Goal: Task Accomplishment & Management: Manage account settings

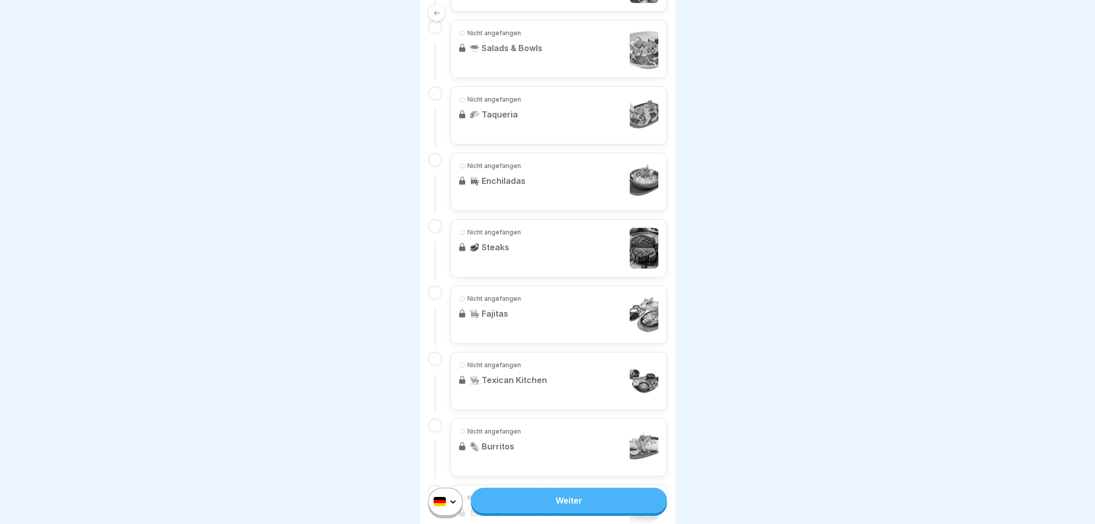
scroll to position [687, 0]
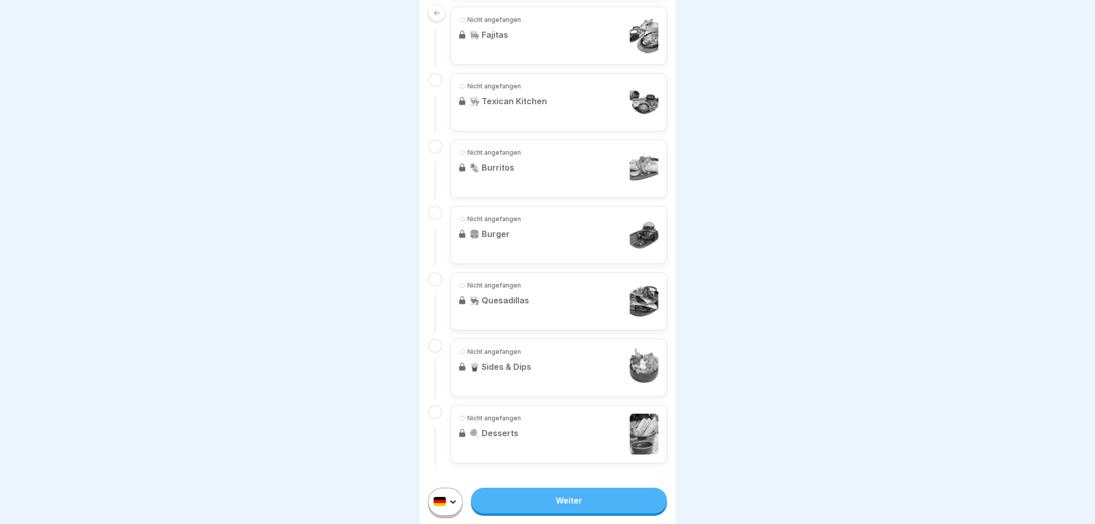
click at [590, 494] on link "Weiter" at bounding box center [569, 501] width 196 height 26
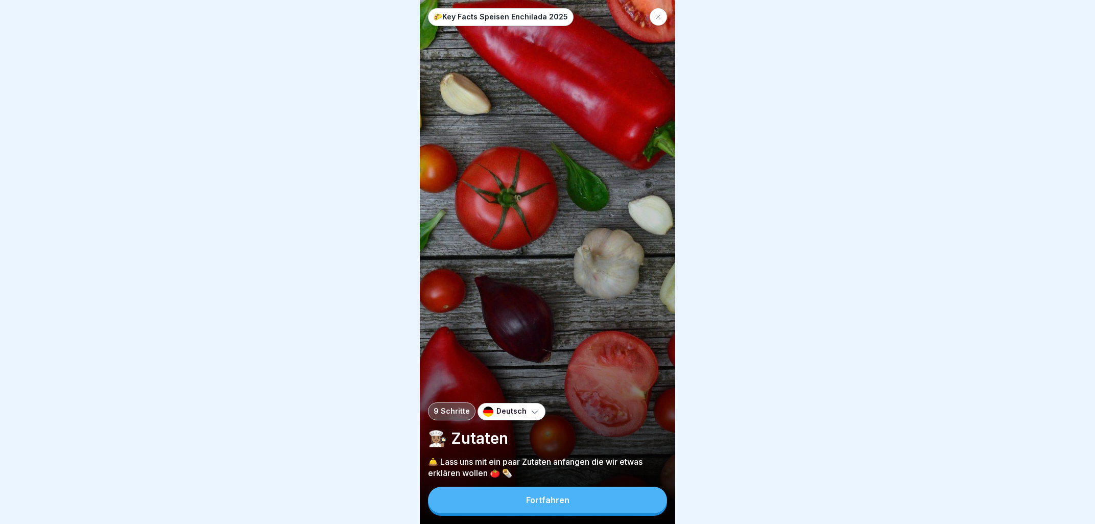
click at [579, 502] on button "Fortfahren" at bounding box center [547, 500] width 239 height 27
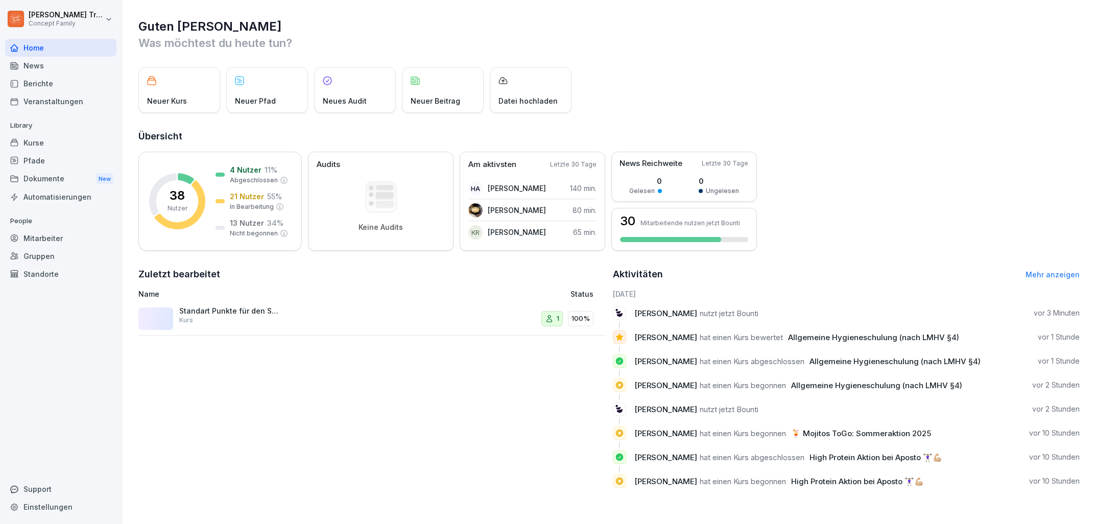
click at [59, 234] on div "Mitarbeiter" at bounding box center [60, 238] width 111 height 18
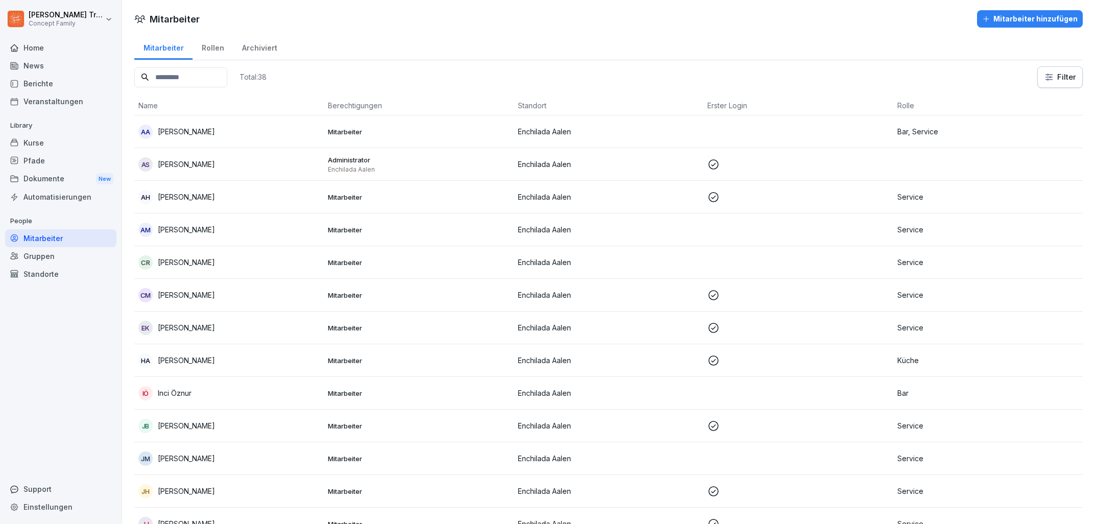
click at [997, 23] on div "Mitarbeiter hinzufügen" at bounding box center [1030, 18] width 96 height 11
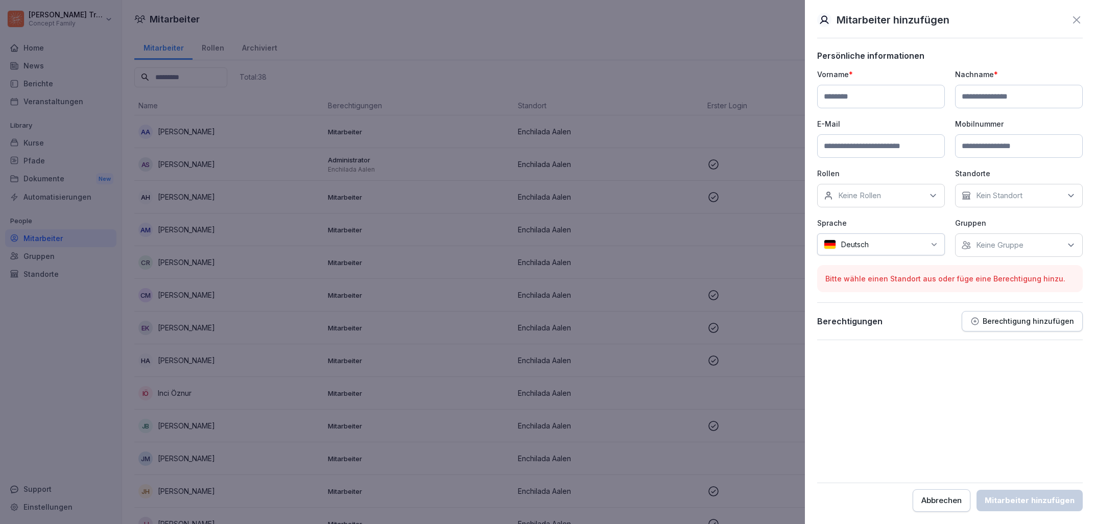
click at [938, 195] on icon at bounding box center [933, 196] width 10 height 10
click at [1067, 197] on icon at bounding box center [1071, 196] width 10 height 10
click at [1072, 197] on icon at bounding box center [1071, 196] width 10 height 10
click at [1027, 243] on label "Enchilada Aalen" at bounding box center [1004, 243] width 55 height 9
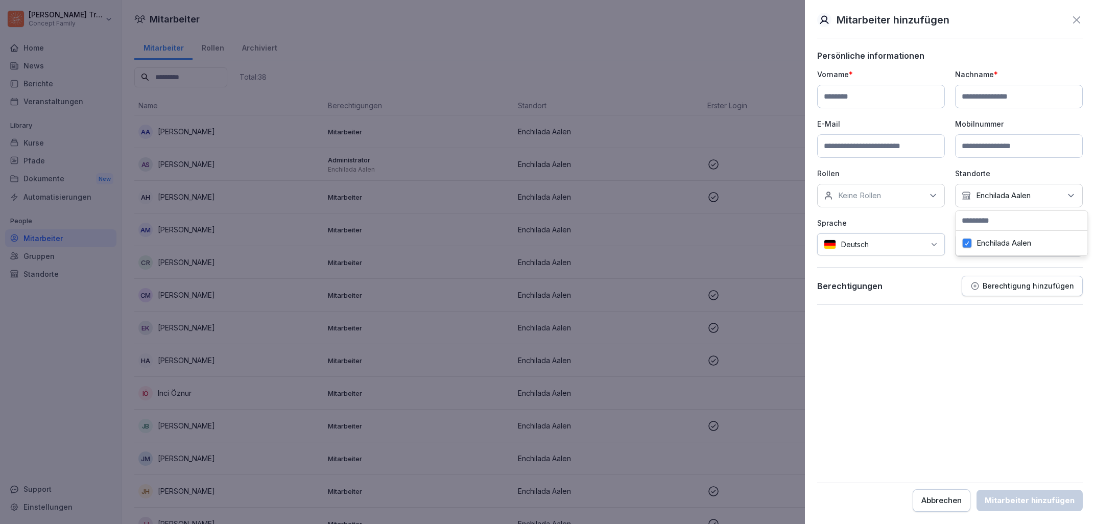
click at [968, 242] on button "Enchilada Aalen" at bounding box center [966, 243] width 9 height 9
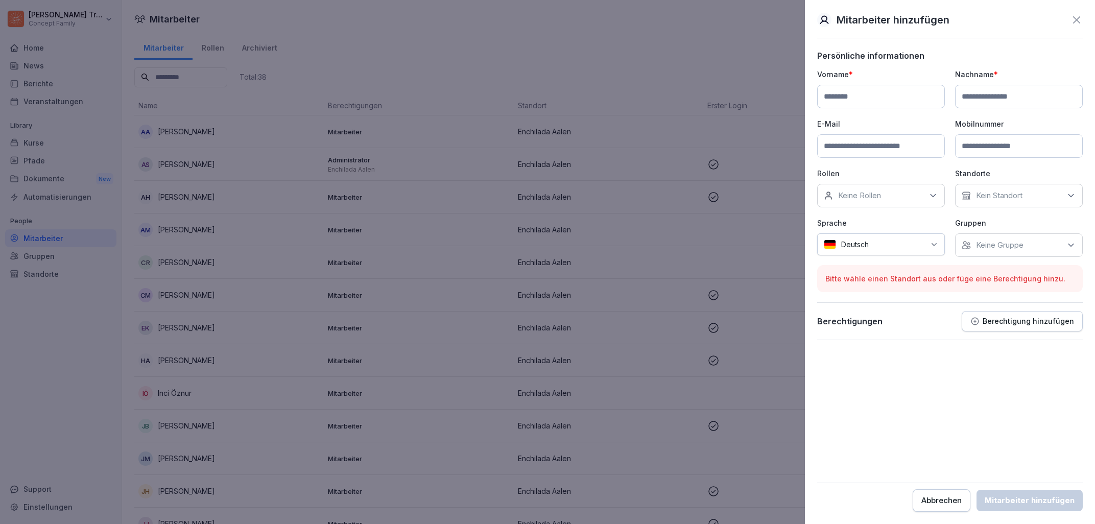
drag, startPoint x: 1009, startPoint y: 388, endPoint x: 1012, endPoint y: 400, distance: 12.8
click at [1011, 400] on form "Persönliche informationen Vorname * Nachname * E-Mail Mobilnummer Rollen Keine …" at bounding box center [950, 281] width 266 height 461
click at [832, 99] on input at bounding box center [881, 96] width 128 height 23
type input "*******"
click at [1002, 95] on input at bounding box center [1019, 96] width 128 height 23
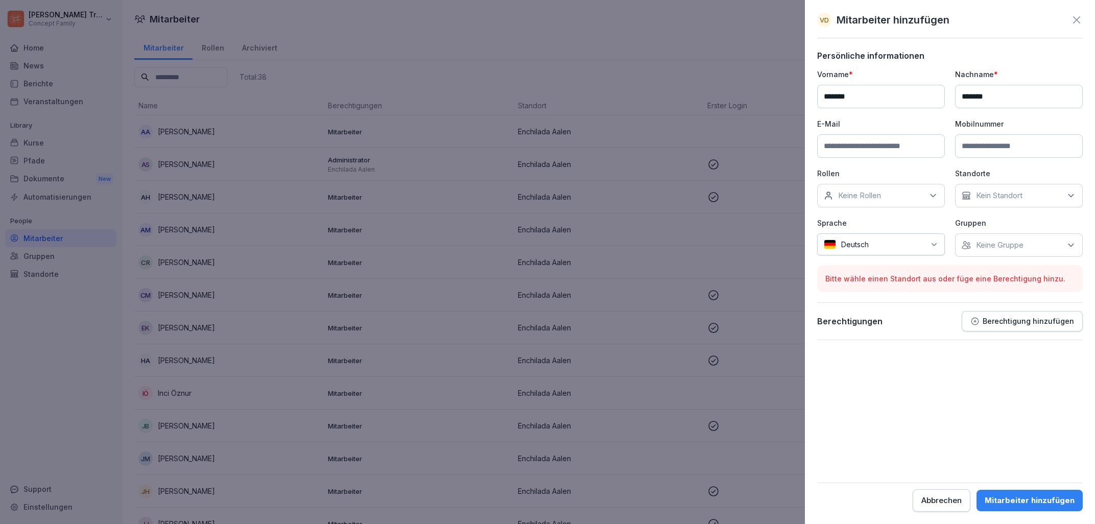
type input "*******"
click at [869, 147] on input at bounding box center [881, 145] width 128 height 23
type input "*"
type input "**********"
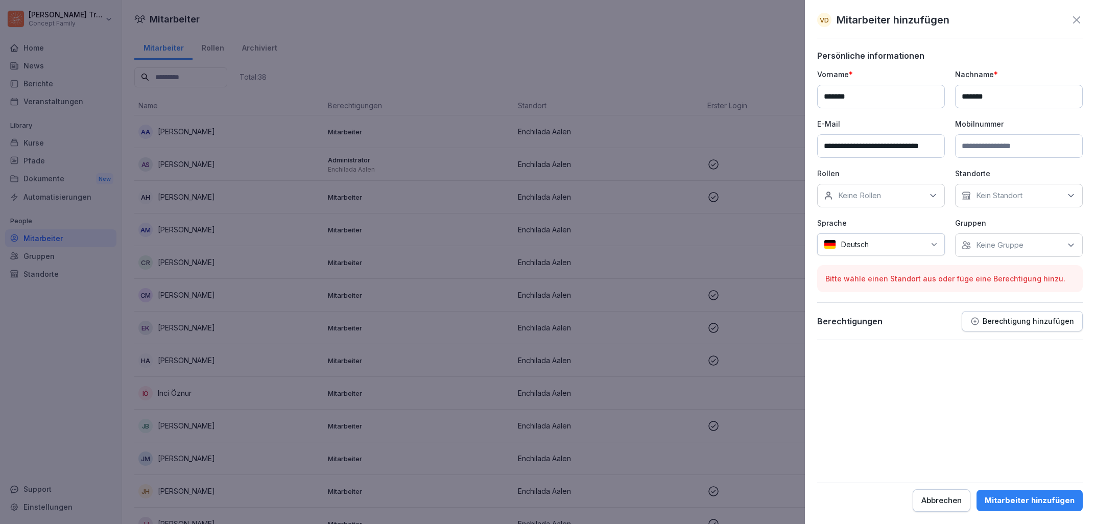
click at [1070, 195] on icon at bounding box center [1071, 196] width 10 height 10
click at [1027, 243] on label "Enchilada Aalen" at bounding box center [1004, 243] width 55 height 9
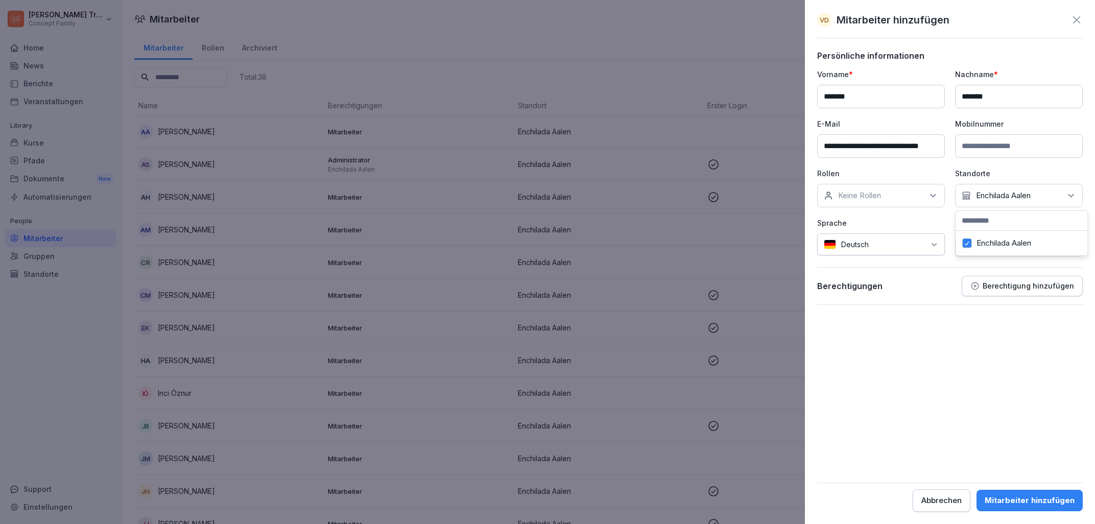
click at [934, 197] on icon at bounding box center [933, 196] width 5 height 3
click at [843, 299] on label "Büro" at bounding box center [847, 301] width 16 height 9
click at [1042, 285] on p "Berechtigung hinzufügen" at bounding box center [1028, 286] width 91 height 8
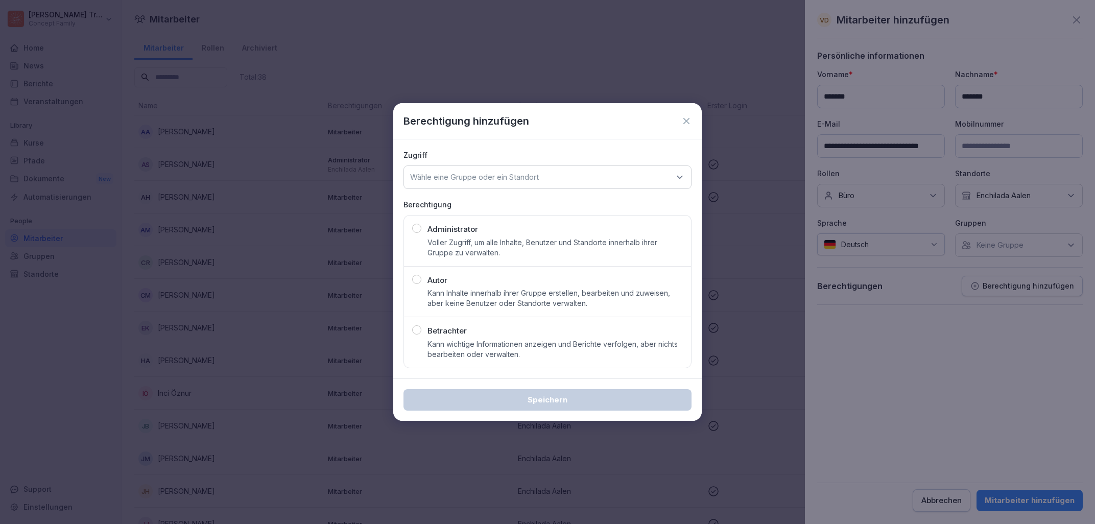
click at [418, 332] on div "button" at bounding box center [416, 329] width 9 height 9
click at [485, 176] on p "Wähle eine Gruppe oder ein Standort" at bounding box center [474, 177] width 129 height 10
click at [464, 237] on div "Enchilada Aalen" at bounding box center [547, 240] width 282 height 19
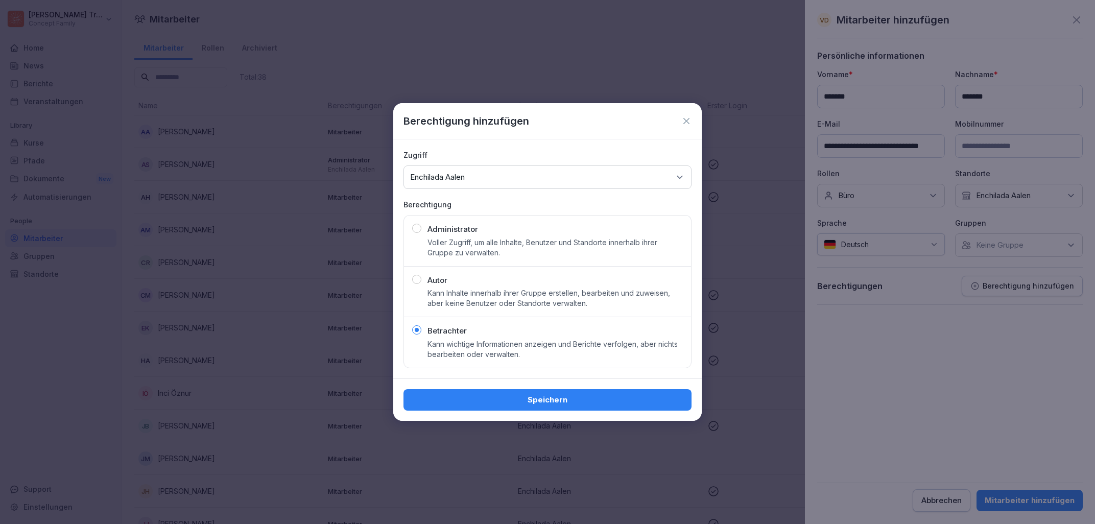
click at [556, 396] on div "Speichern" at bounding box center [548, 399] width 272 height 11
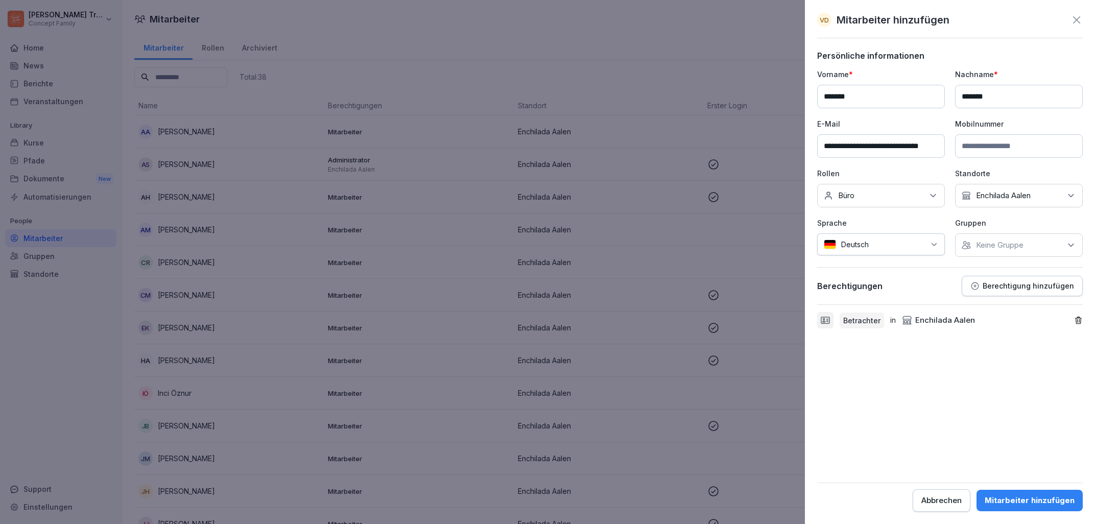
click at [1028, 497] on div "Mitarbeiter hinzufügen" at bounding box center [1030, 500] width 90 height 11
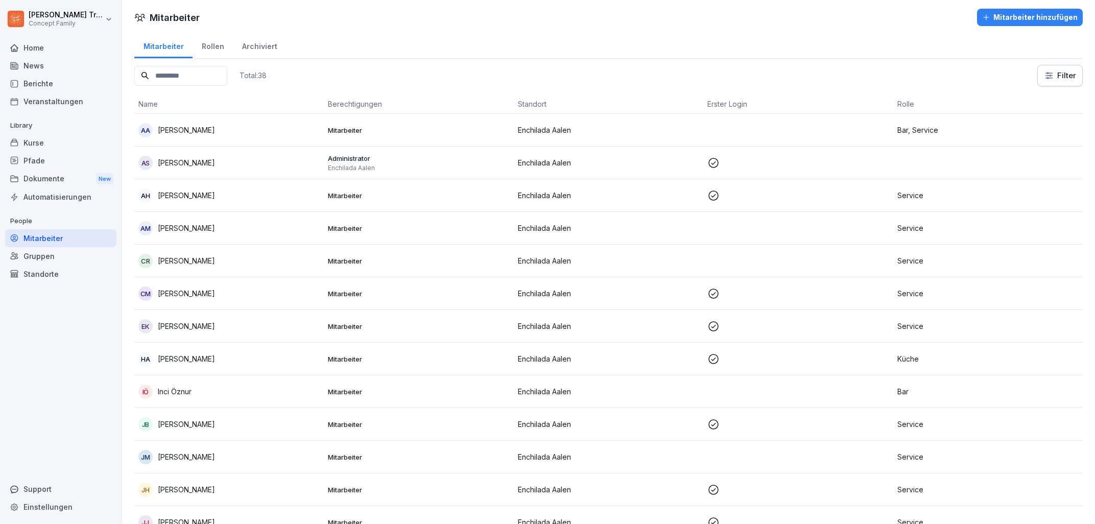
scroll to position [0, 0]
drag, startPoint x: 398, startPoint y: 73, endPoint x: 273, endPoint y: 68, distance: 124.7
click at [397, 73] on div "Total: 38 Filter" at bounding box center [608, 76] width 948 height 21
click at [200, 48] on div "Rollen" at bounding box center [213, 47] width 40 height 26
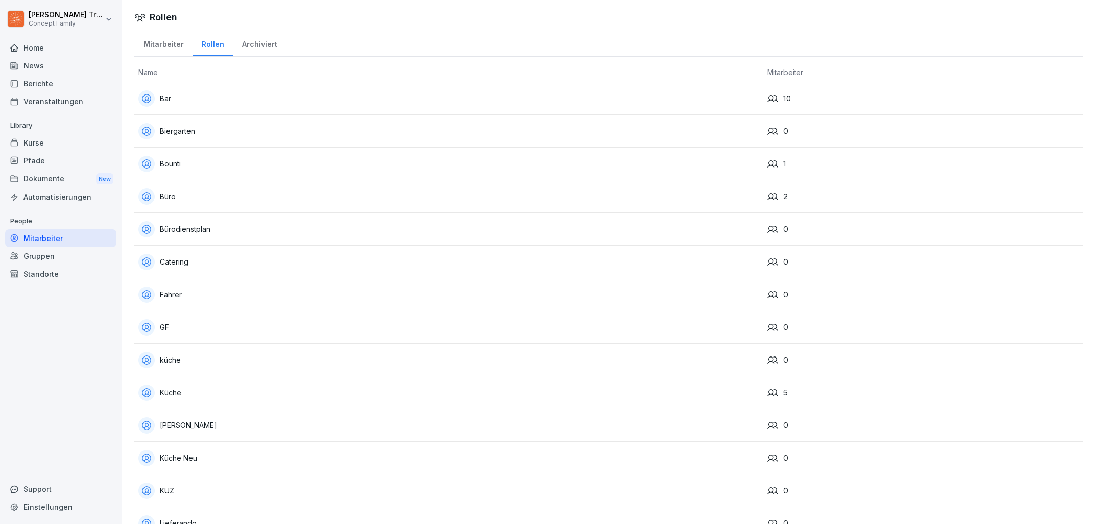
click at [157, 45] on div "Mitarbeiter" at bounding box center [163, 43] width 58 height 26
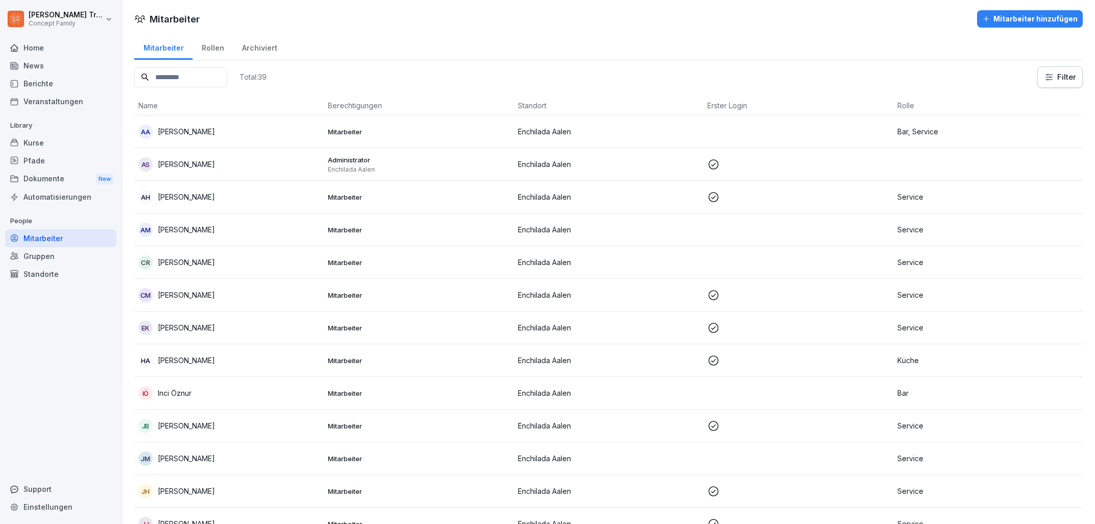
click at [213, 48] on div "Rollen" at bounding box center [213, 47] width 40 height 26
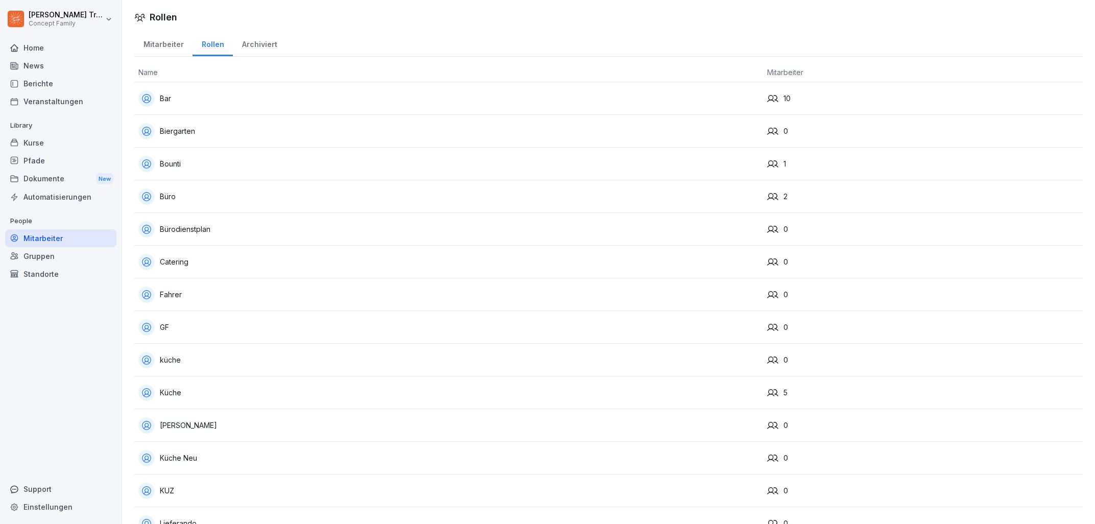
click at [157, 47] on div "Mitarbeiter" at bounding box center [163, 43] width 58 height 26
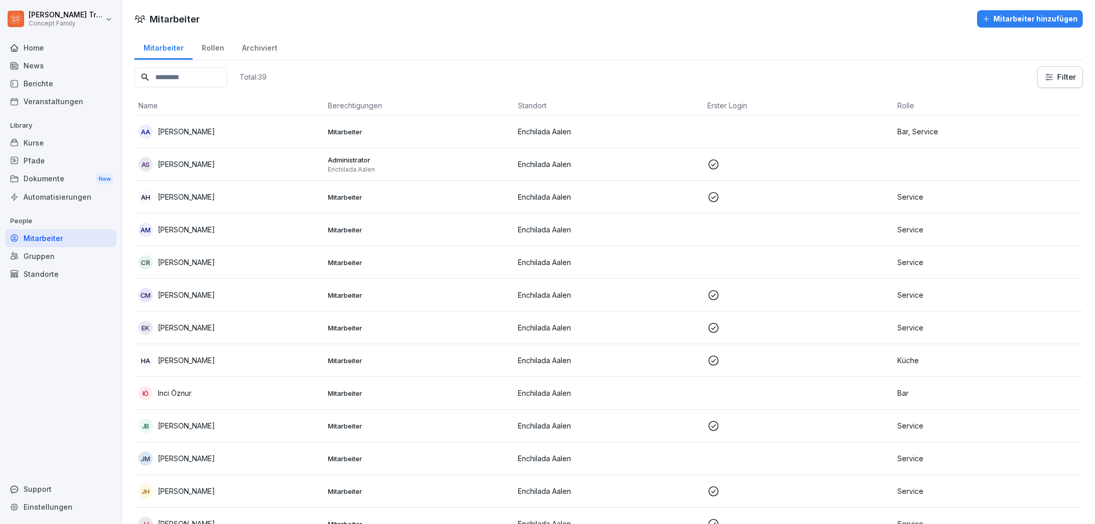
click at [279, 49] on div "Archiviert" at bounding box center [259, 47] width 53 height 26
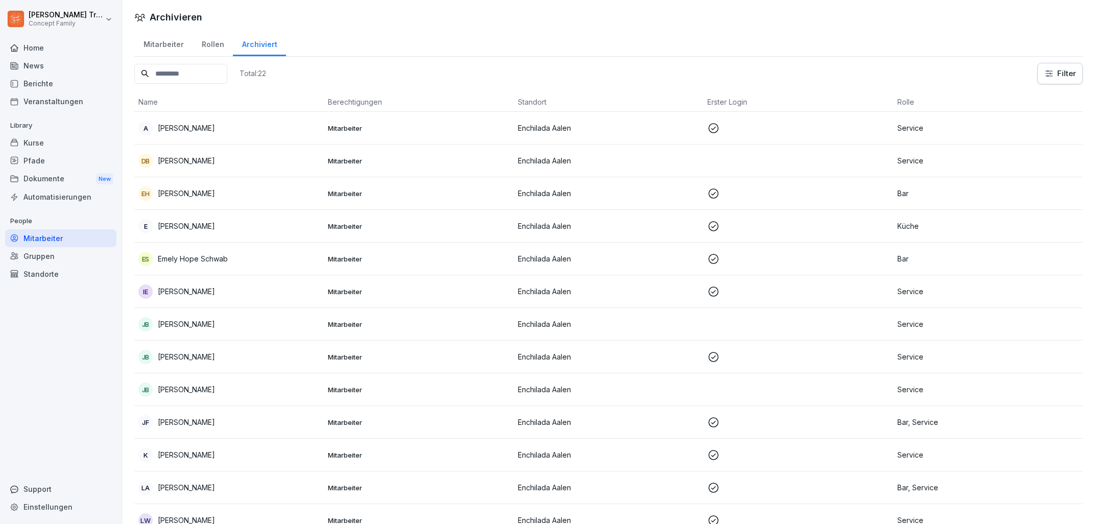
click at [149, 50] on div "Mitarbeiter" at bounding box center [163, 43] width 58 height 26
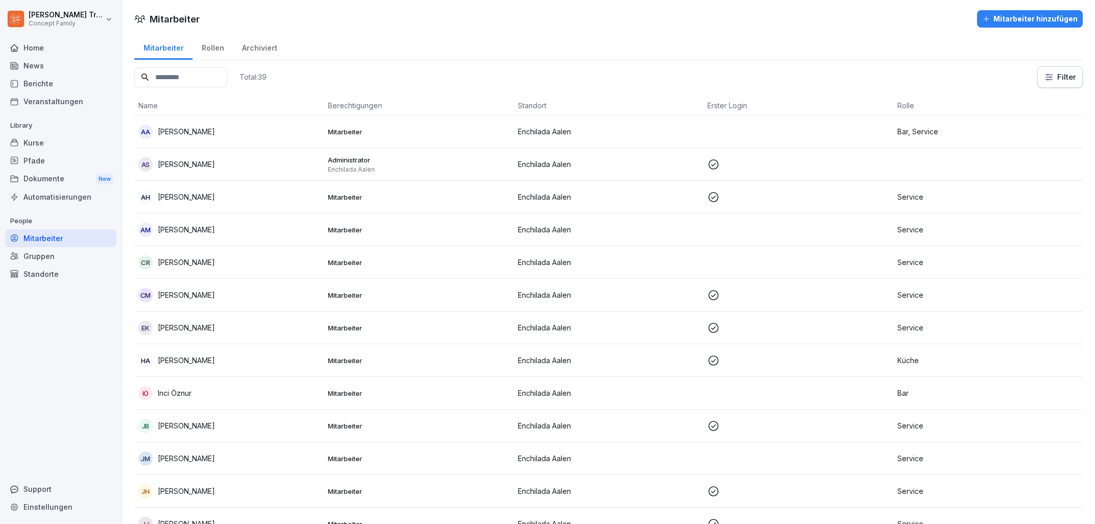
click at [180, 53] on div "Mitarbeiter" at bounding box center [163, 47] width 58 height 26
click at [220, 171] on td "AS [PERSON_NAME]" at bounding box center [228, 164] width 189 height 33
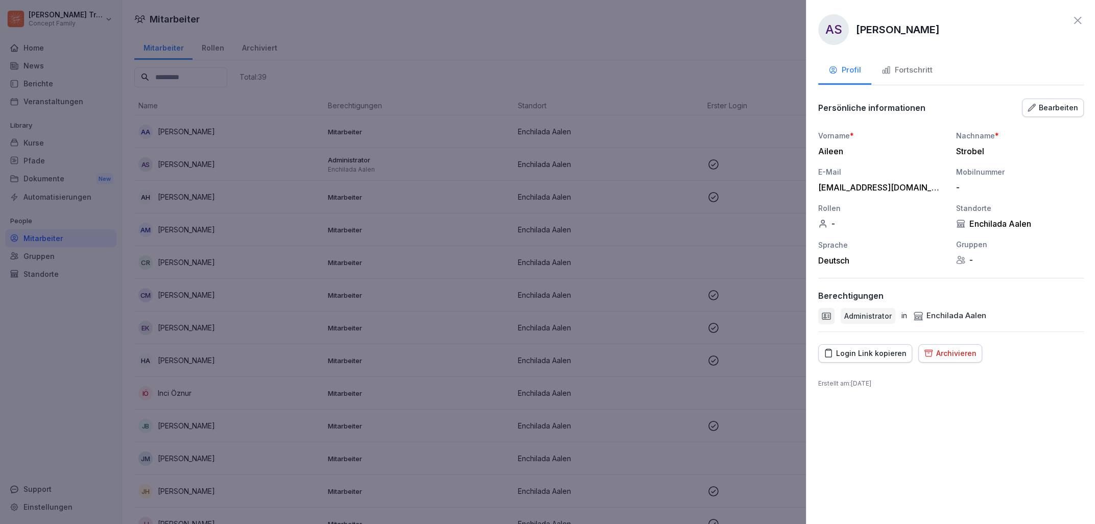
click at [237, 185] on div at bounding box center [547, 262] width 1095 height 524
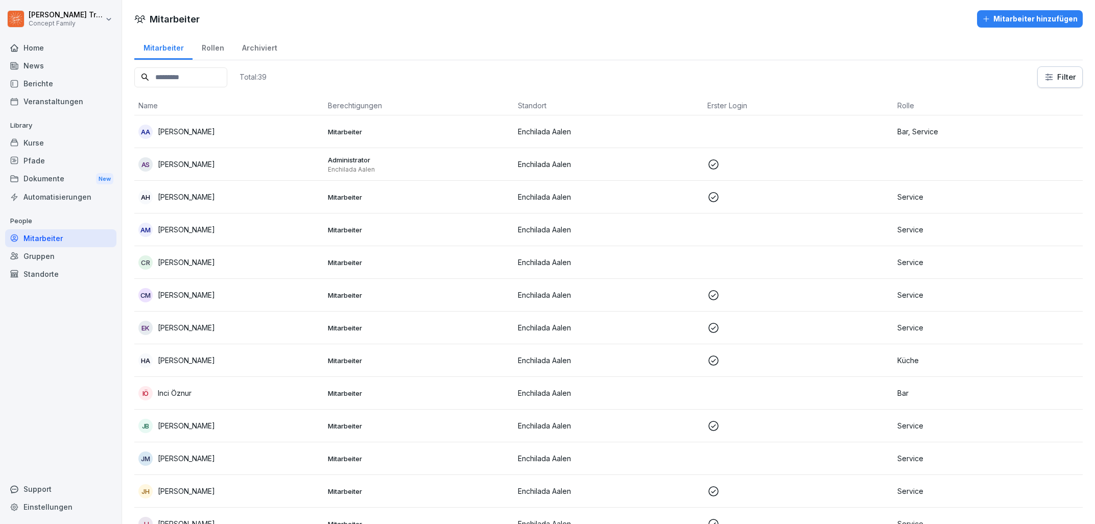
click at [195, 74] on input at bounding box center [180, 77] width 93 height 20
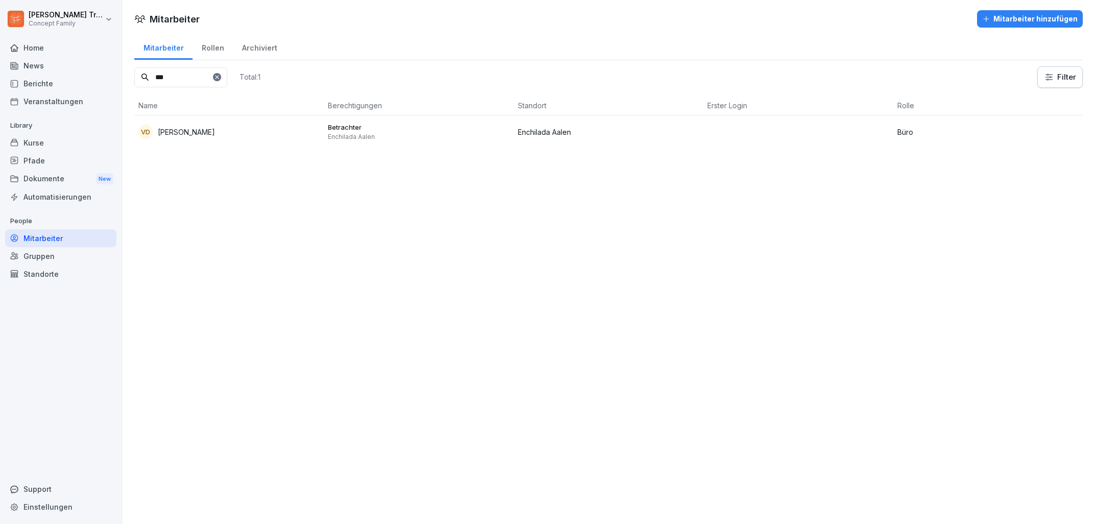
click at [219, 129] on div "VD [PERSON_NAME]" at bounding box center [228, 132] width 181 height 14
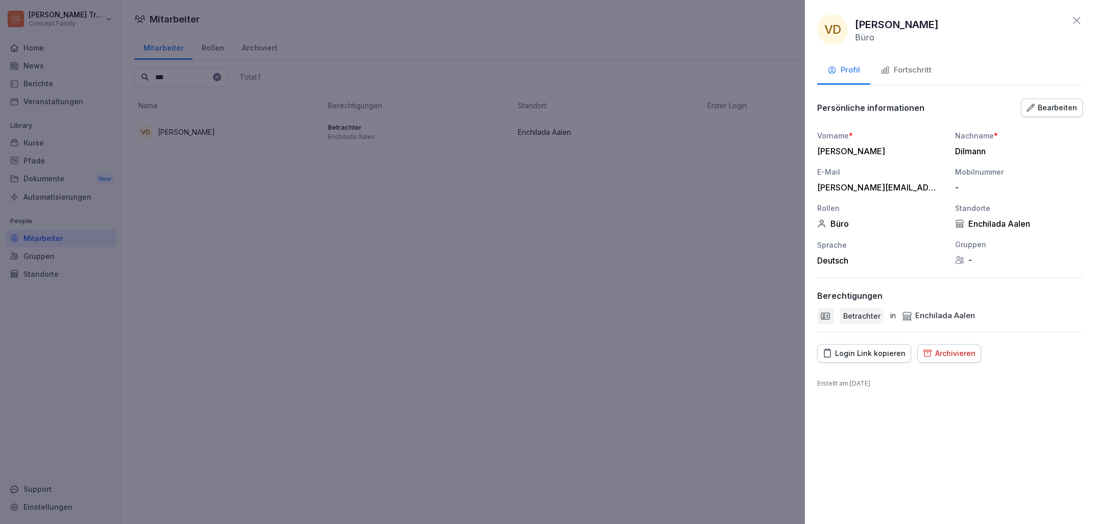
click at [888, 355] on div "Login Link kopieren" at bounding box center [864, 353] width 83 height 11
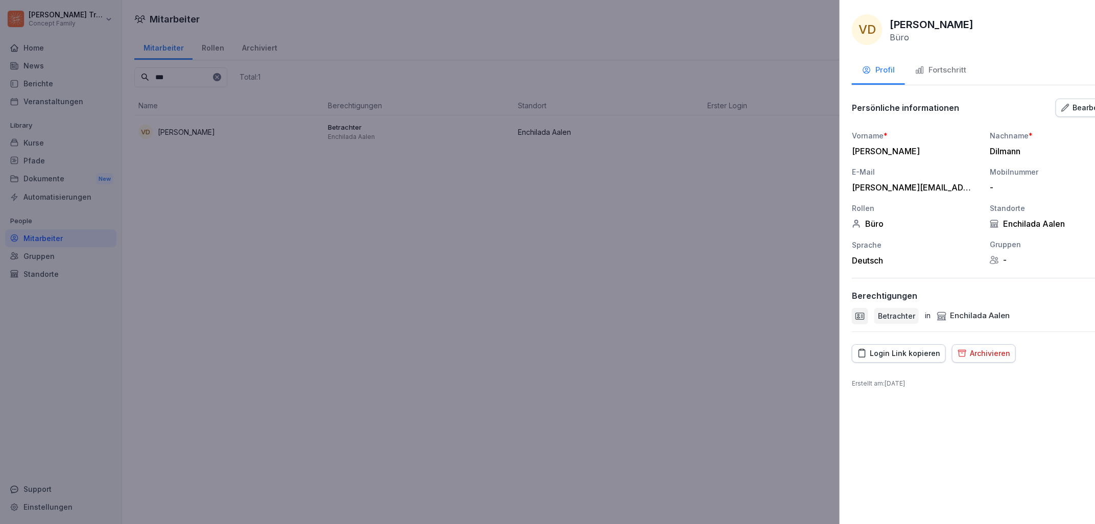
click at [696, 307] on div at bounding box center [547, 262] width 1095 height 524
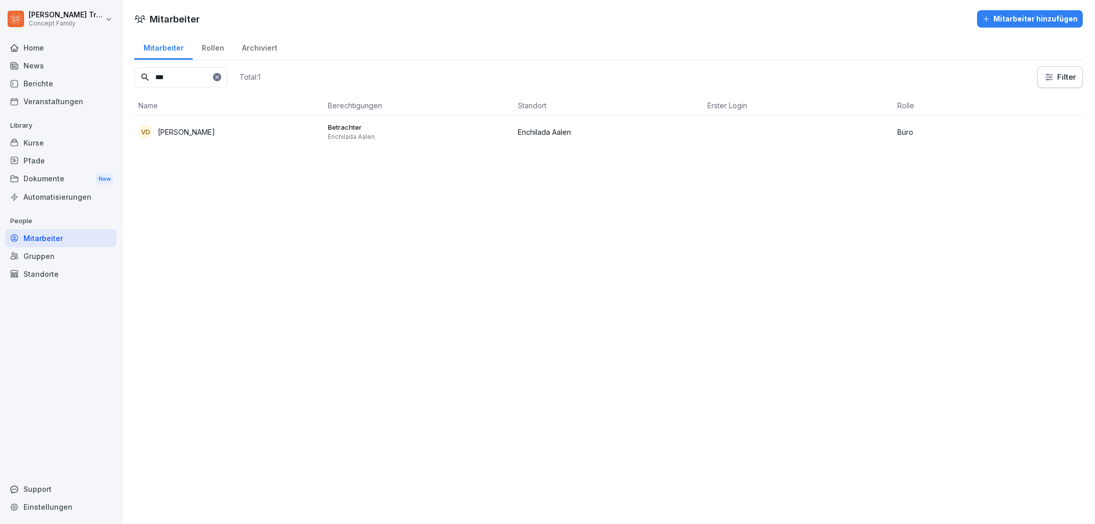
click at [197, 70] on input "***" at bounding box center [180, 77] width 93 height 20
type input "*"
click at [661, 138] on td "Enchilada Aalen" at bounding box center [608, 131] width 189 height 33
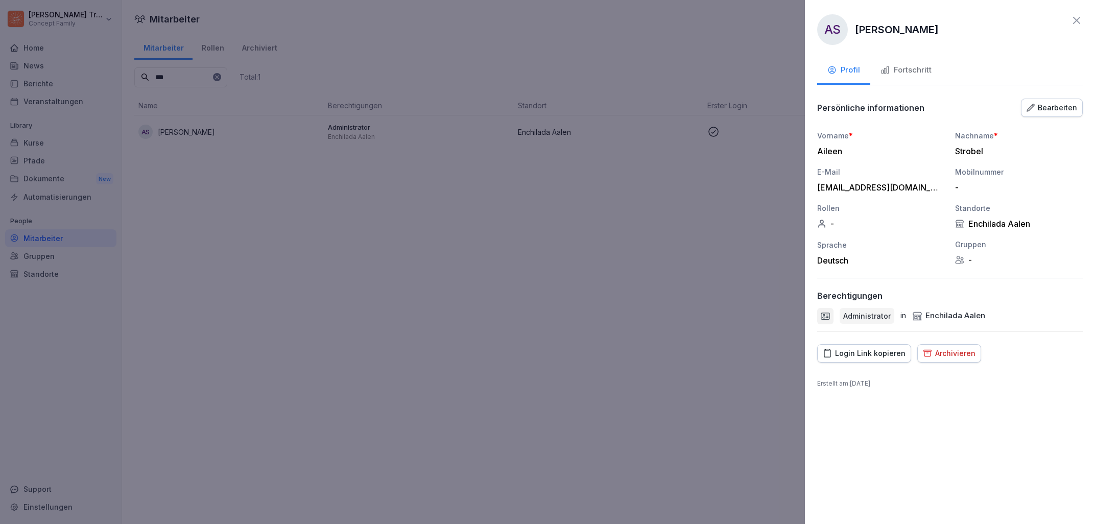
click at [890, 65] on div "Fortschritt" at bounding box center [905, 70] width 51 height 12
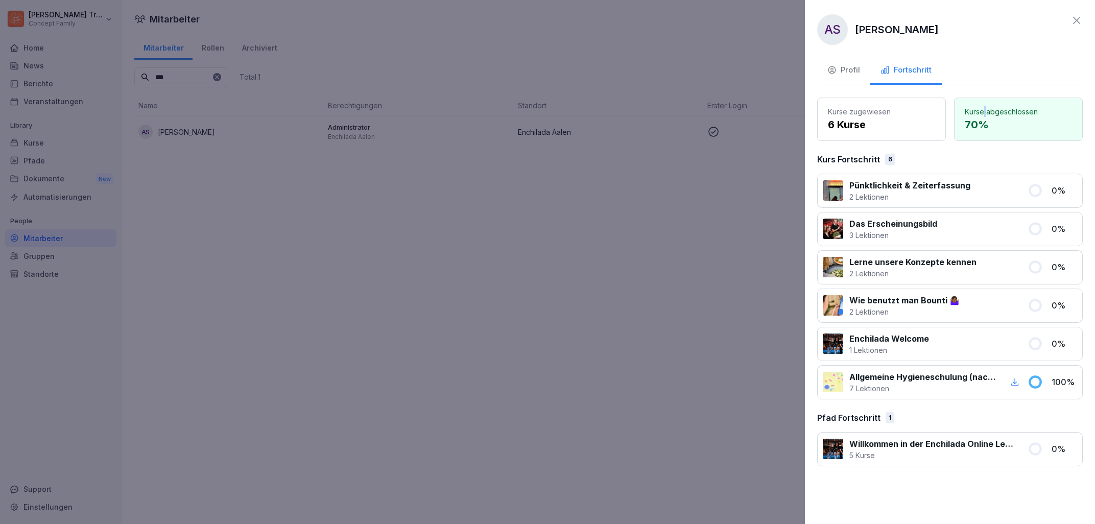
click at [986, 114] on p "Kurse abgeschlossen" at bounding box center [1018, 111] width 107 height 11
click at [891, 128] on p "6 Kurse" at bounding box center [881, 124] width 107 height 15
click at [1021, 382] on div "button" at bounding box center [1014, 381] width 13 height 13
click at [568, 347] on div at bounding box center [547, 262] width 1095 height 524
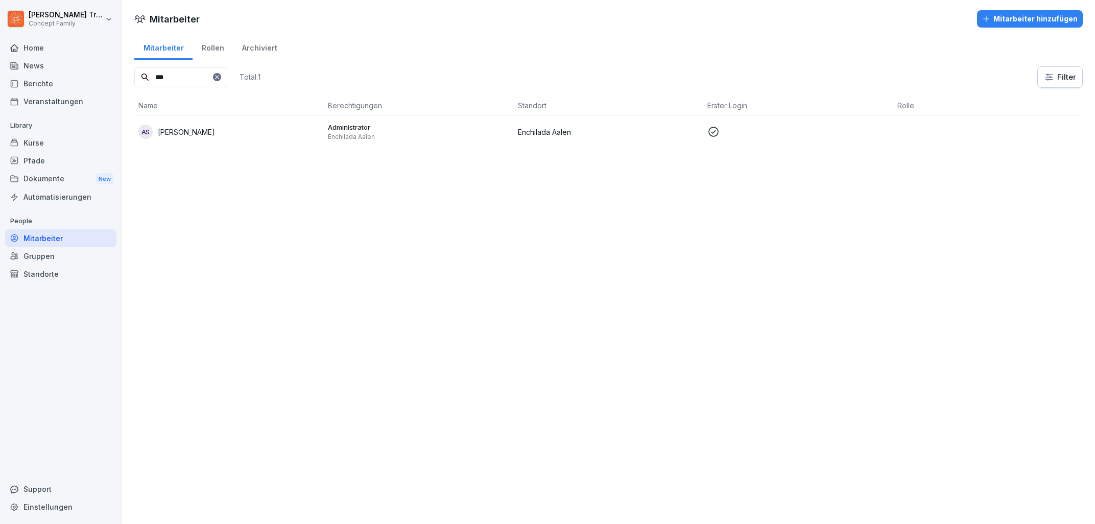
click at [209, 74] on input "***" at bounding box center [180, 77] width 93 height 20
type input "*"
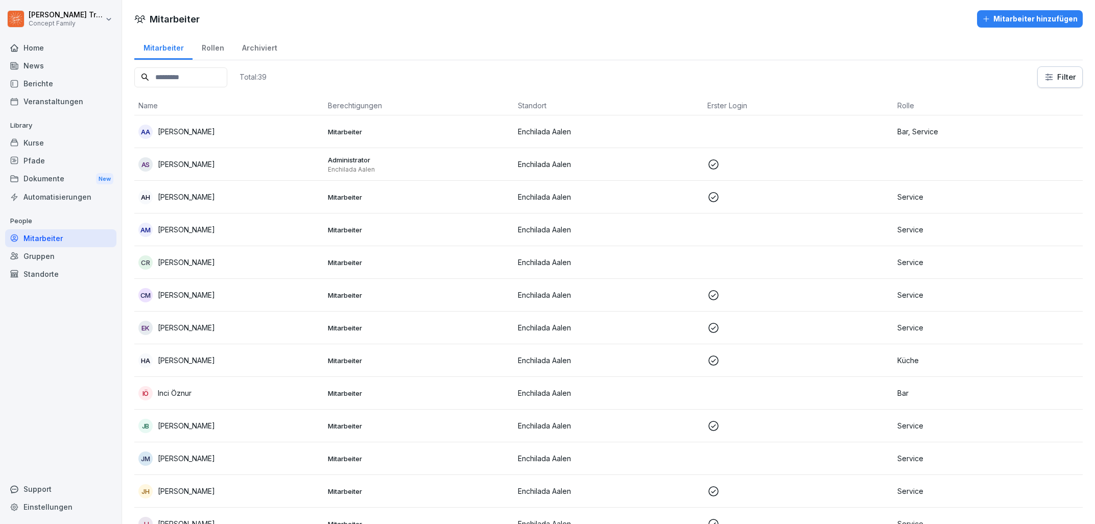
click at [97, 16] on html "[PERSON_NAME] Concept Family Home News Berichte Veranstaltungen Library Kurse P…" at bounding box center [547, 262] width 1095 height 524
click at [72, 65] on div "Abmelden" at bounding box center [65, 64] width 101 height 19
